Goal: Information Seeking & Learning: Learn about a topic

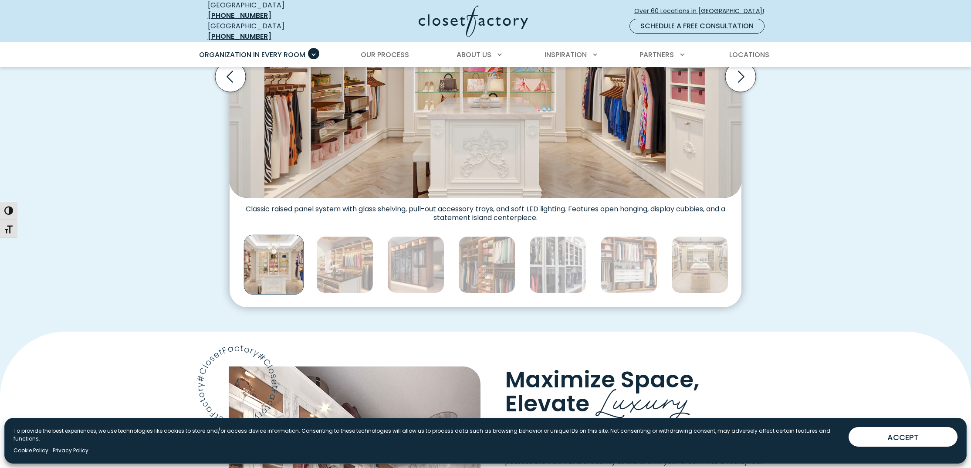
scroll to position [423, 0]
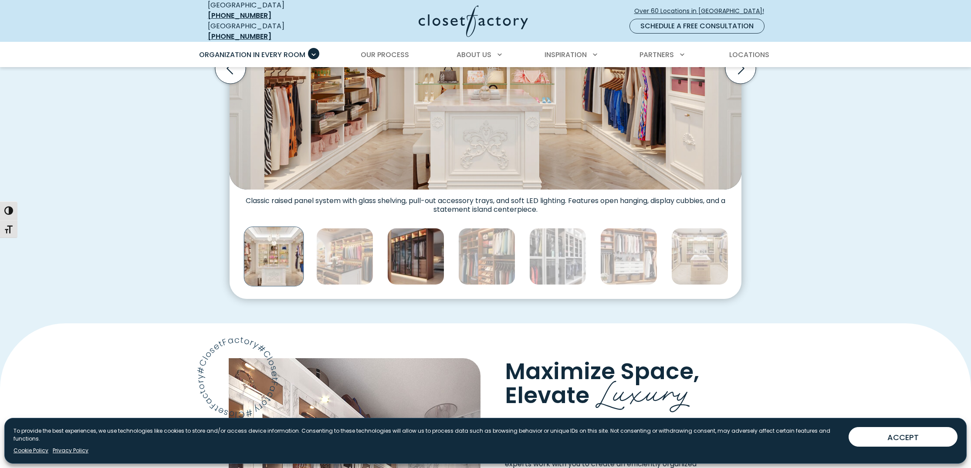
click at [393, 250] on img "Thumbnail Gallery" at bounding box center [415, 256] width 57 height 57
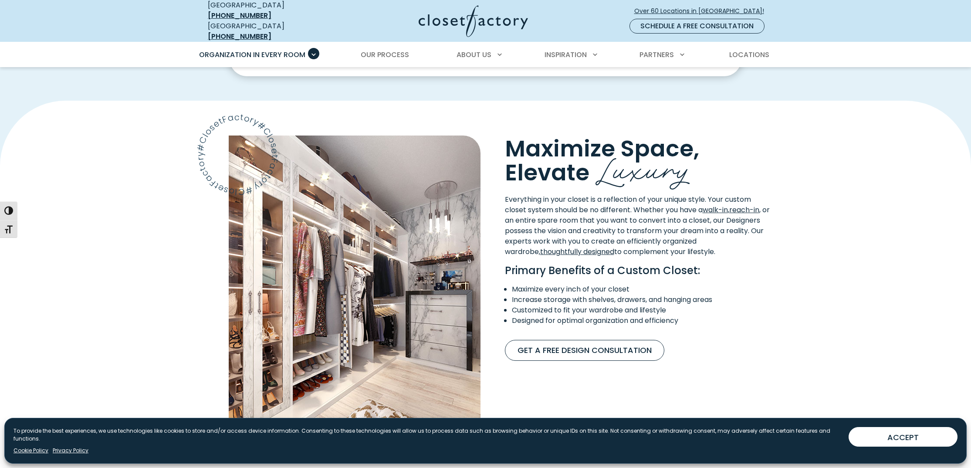
scroll to position [646, 0]
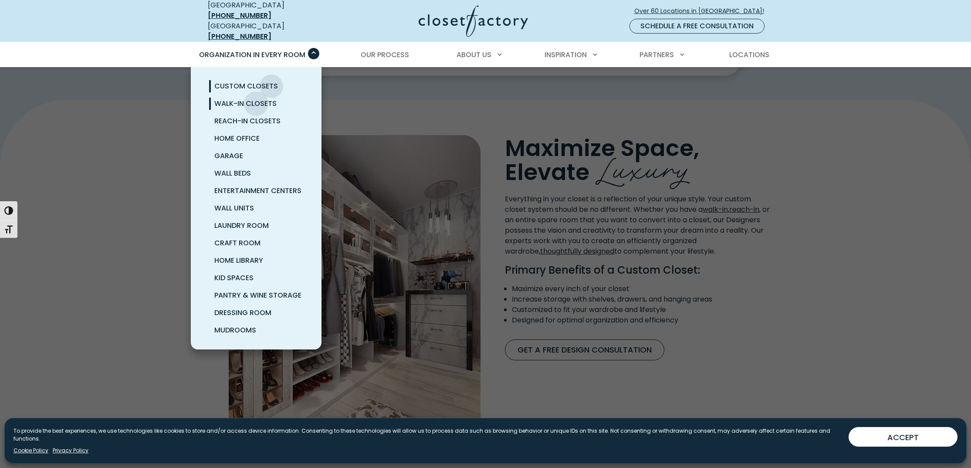
click at [256, 98] on span "Walk-In Closets" at bounding box center [245, 103] width 62 height 10
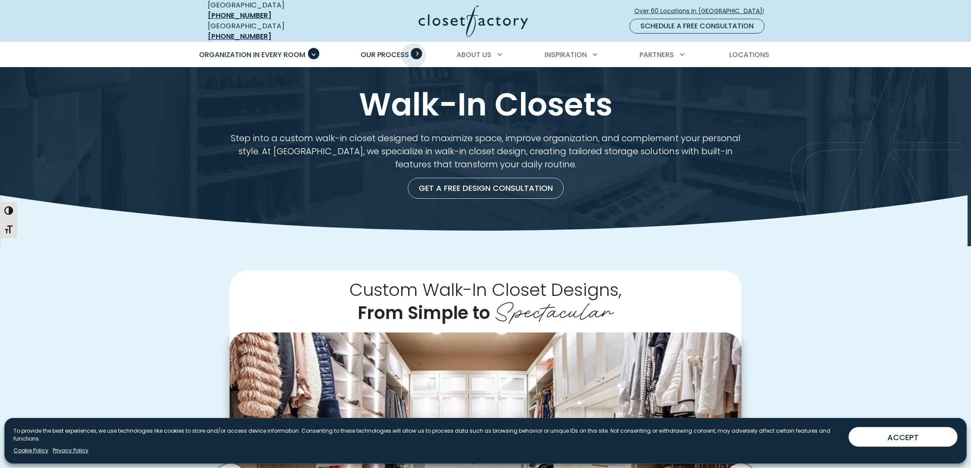
click at [414, 49] on span "Primary Menu" at bounding box center [416, 53] width 11 height 11
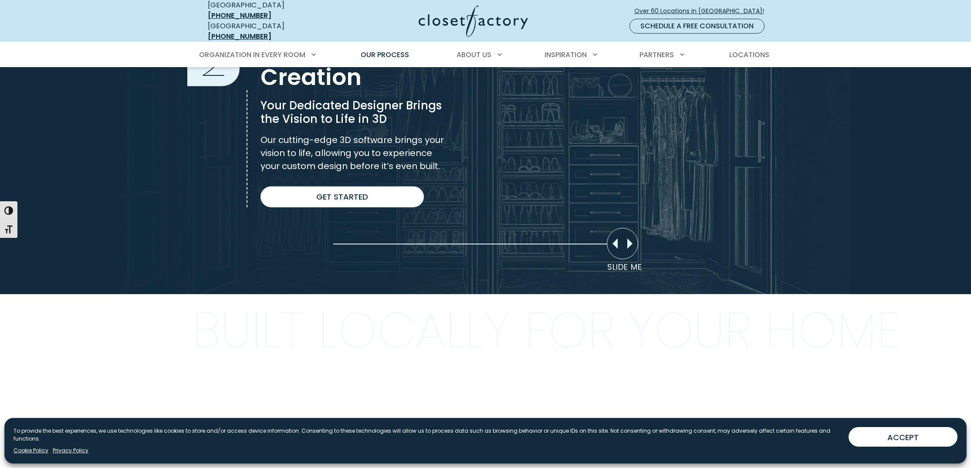
scroll to position [662, 0]
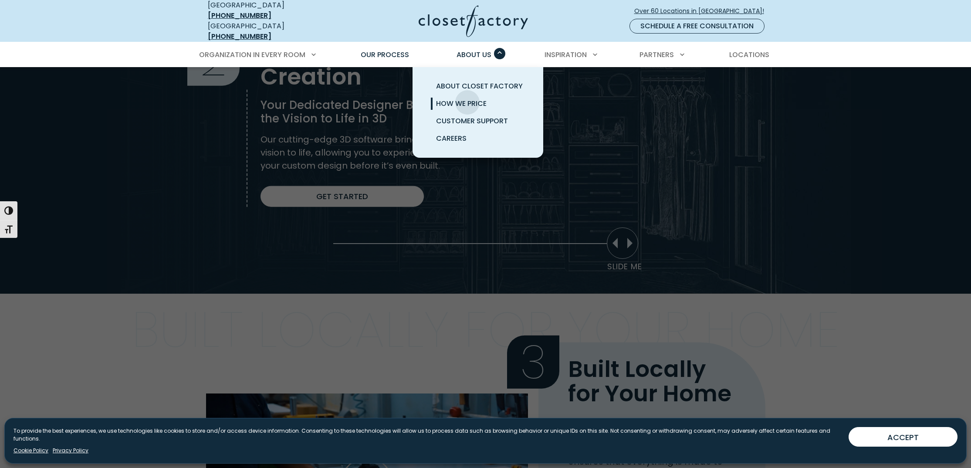
click at [468, 98] on span "How We Price" at bounding box center [461, 103] width 51 height 10
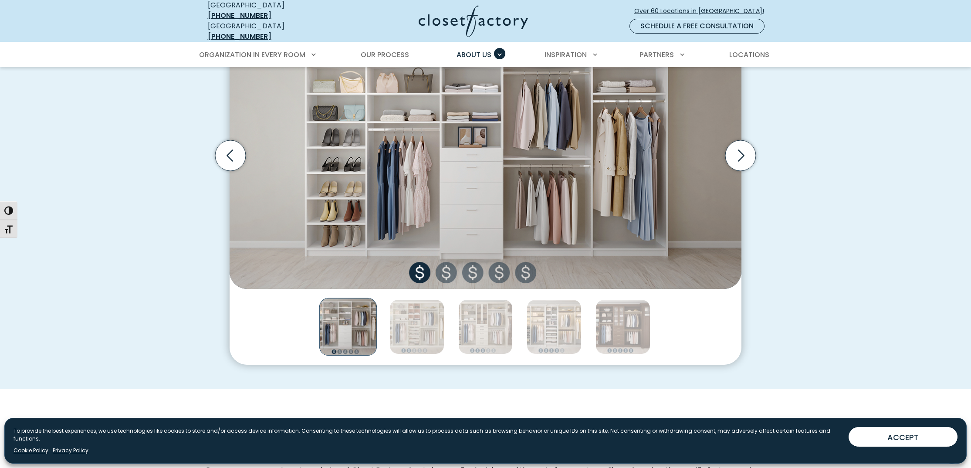
scroll to position [338, 0]
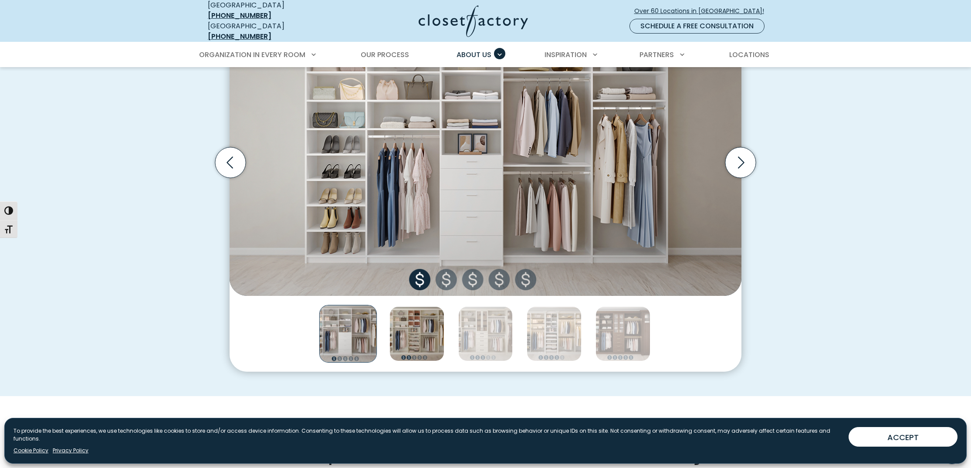
click at [416, 335] on img "Thumbnail Gallery" at bounding box center [417, 333] width 55 height 55
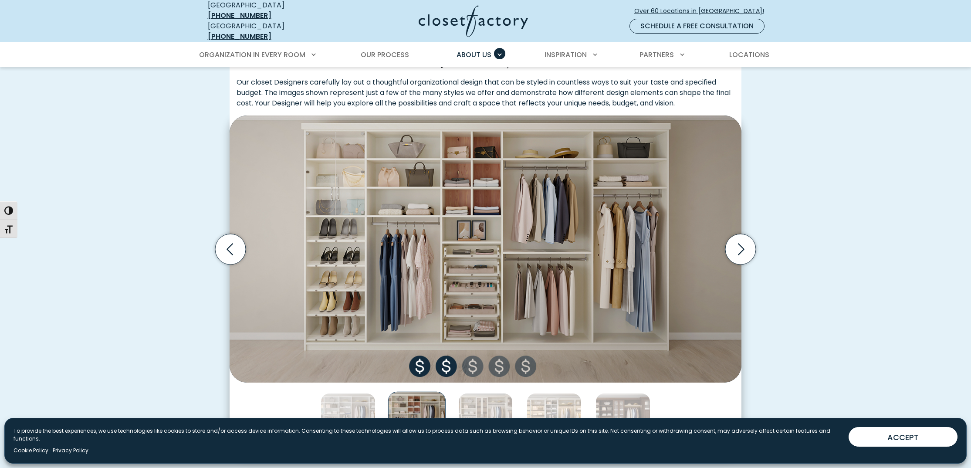
scroll to position [257, 0]
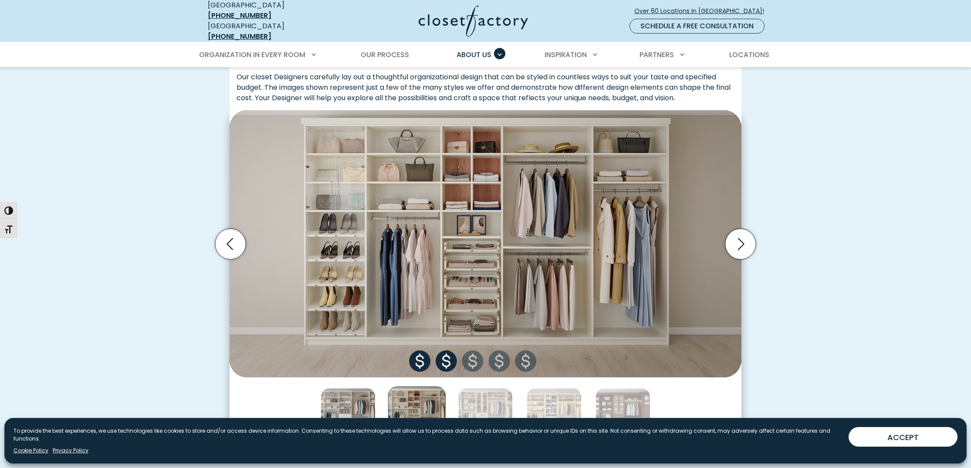
click at [349, 407] on img "Thumbnail Gallery" at bounding box center [348, 415] width 55 height 55
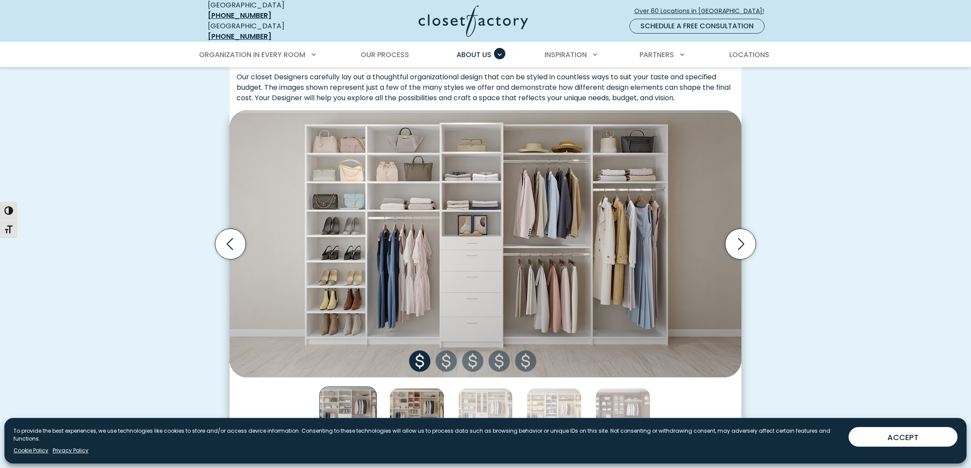
click at [409, 399] on img "Thumbnail Gallery" at bounding box center [417, 415] width 55 height 55
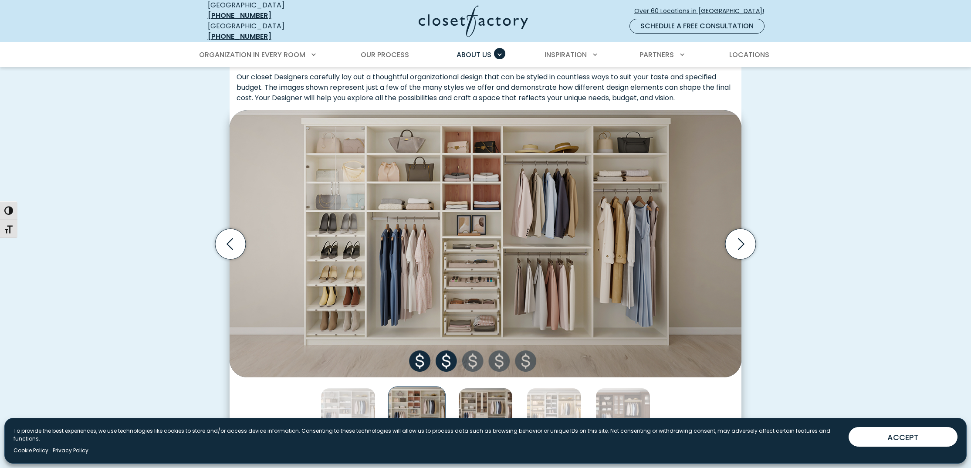
click at [490, 400] on img "Thumbnail Gallery" at bounding box center [485, 415] width 55 height 55
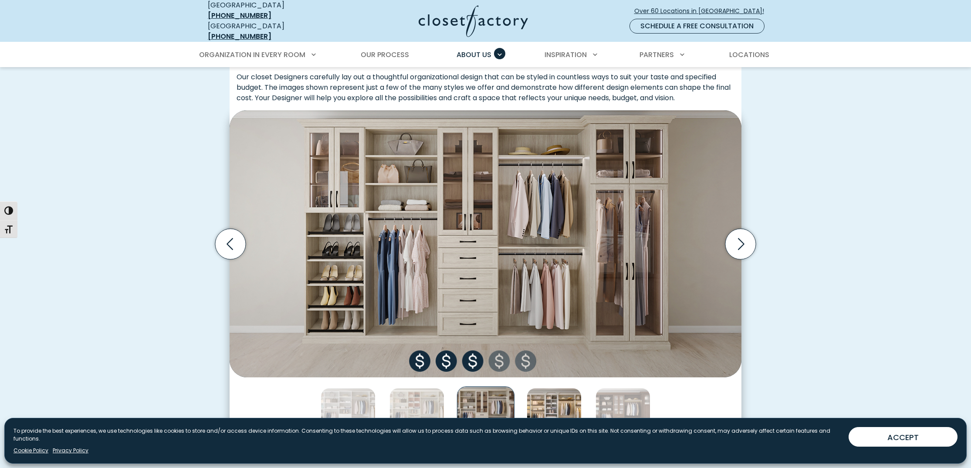
click at [573, 401] on img "Thumbnail Gallery" at bounding box center [554, 415] width 55 height 55
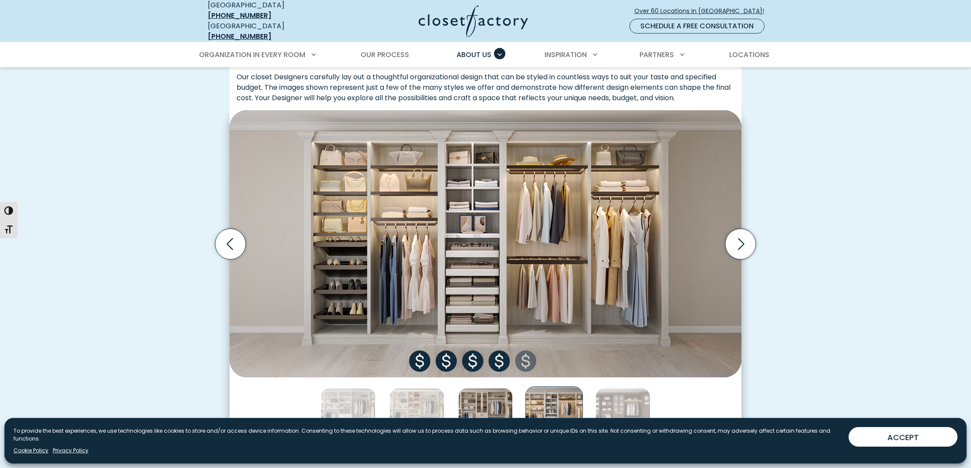
click at [495, 398] on img "Thumbnail Gallery" at bounding box center [485, 415] width 55 height 55
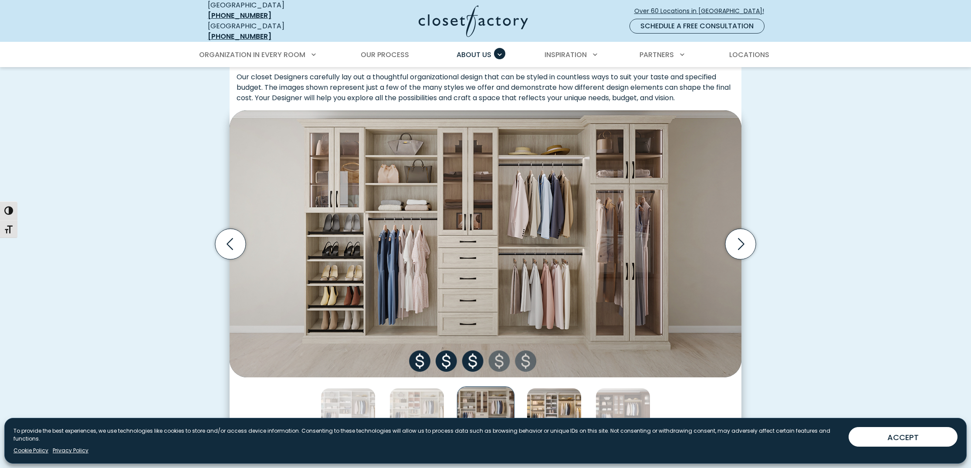
click at [563, 398] on img "Thumbnail Gallery" at bounding box center [554, 415] width 55 height 55
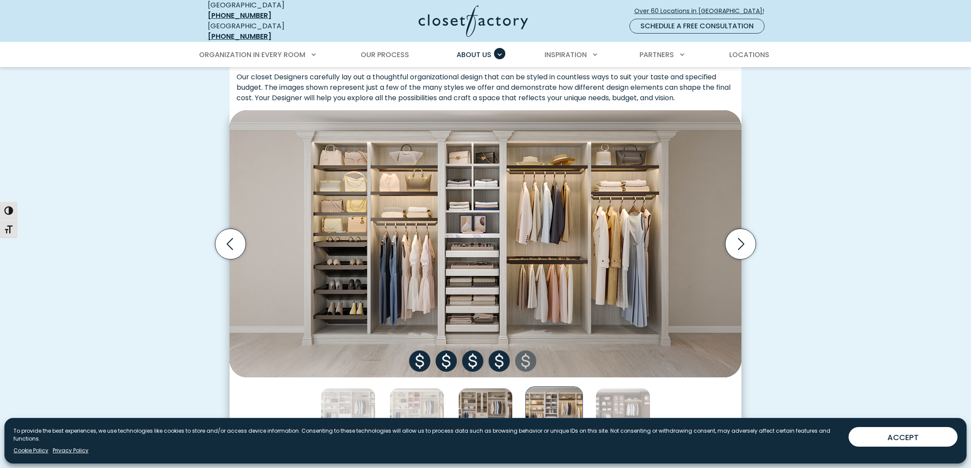
click at [489, 398] on img "Thumbnail Gallery" at bounding box center [485, 415] width 55 height 55
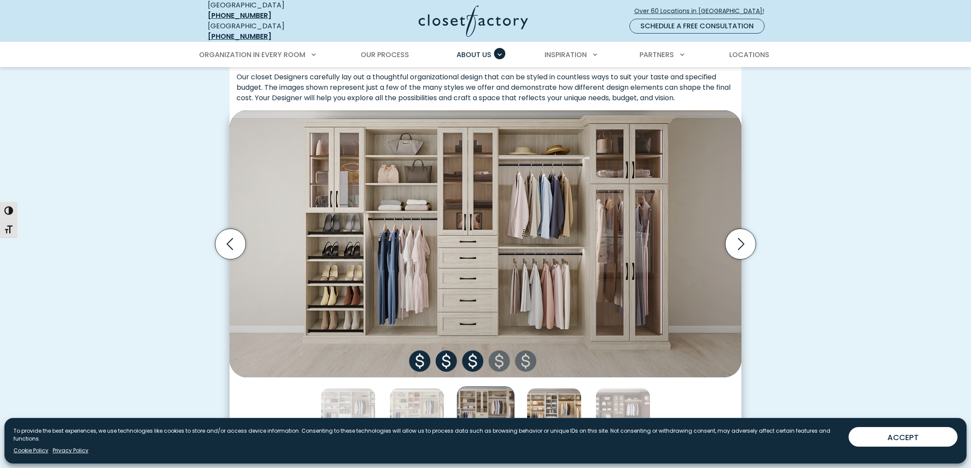
click at [556, 400] on img "Thumbnail Gallery" at bounding box center [554, 415] width 55 height 55
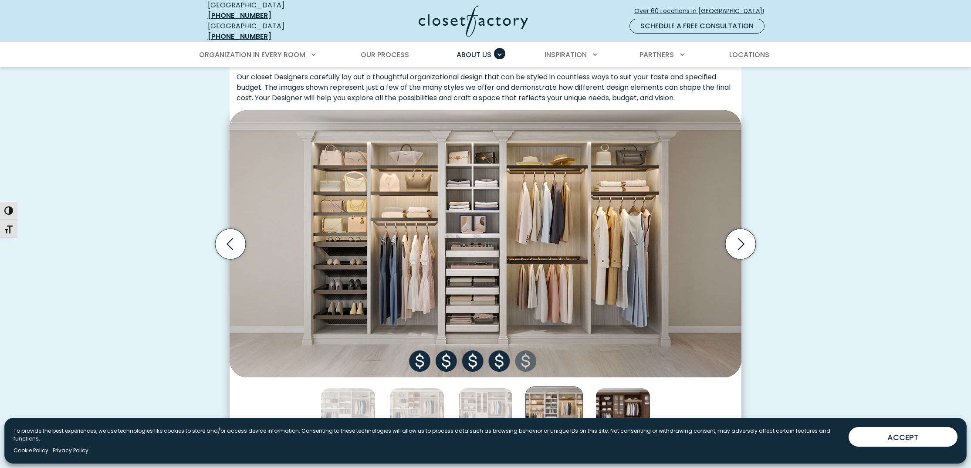
click at [613, 398] on img "Thumbnail Gallery" at bounding box center [623, 415] width 55 height 55
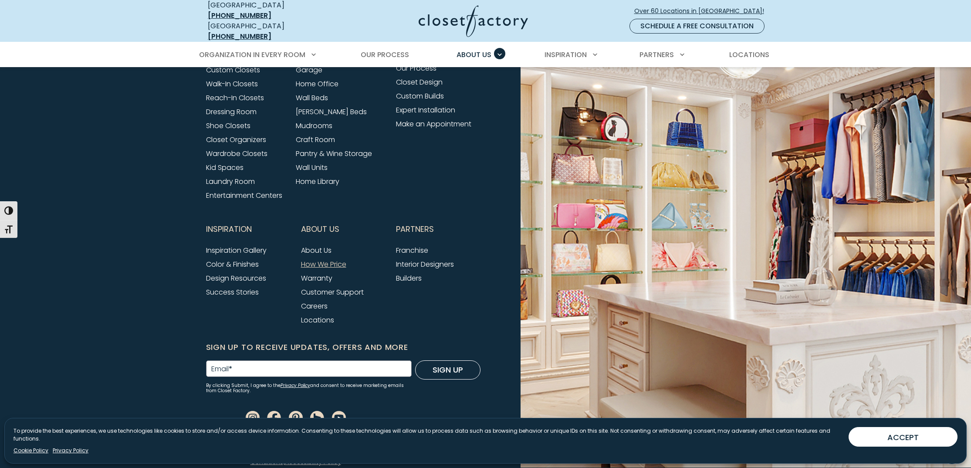
scroll to position [1833, 0]
